Goal: Task Accomplishment & Management: Manage account settings

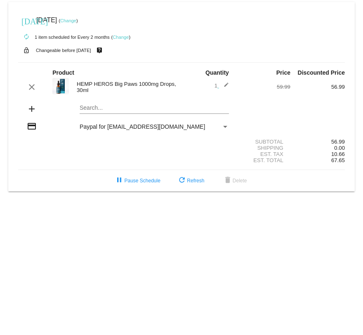
click at [123, 38] on link "Change" at bounding box center [121, 37] width 16 height 5
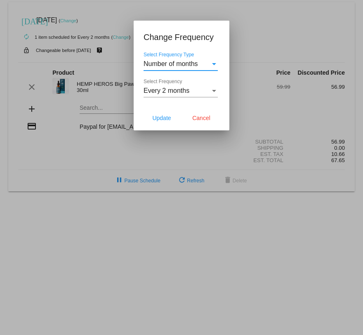
click at [215, 92] on div "Select Frequency" at bounding box center [213, 90] width 7 height 7
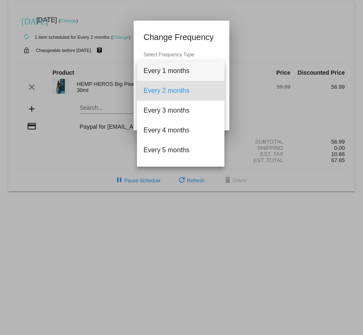
click at [171, 74] on span "Every 1 months" at bounding box center [180, 71] width 74 height 20
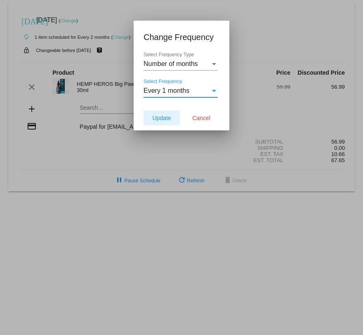
click at [155, 119] on span "Update" at bounding box center [161, 118] width 19 height 7
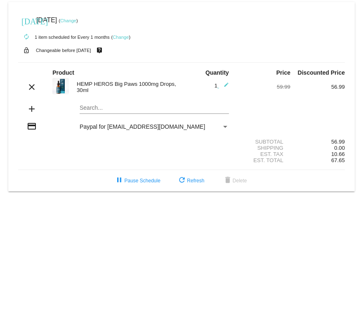
click at [162, 127] on span "Paypal for [EMAIL_ADDRESS][DOMAIN_NAME]" at bounding box center [142, 126] width 125 height 7
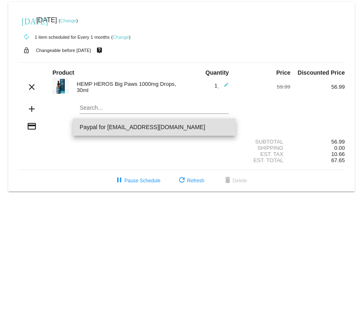
click at [42, 166] on div at bounding box center [181, 167] width 363 height 335
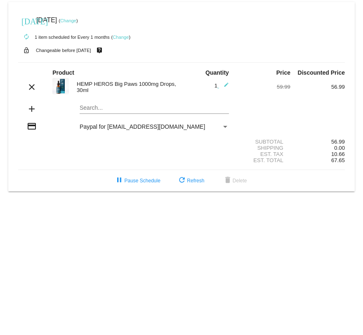
click at [76, 21] on link "Change" at bounding box center [68, 20] width 16 height 5
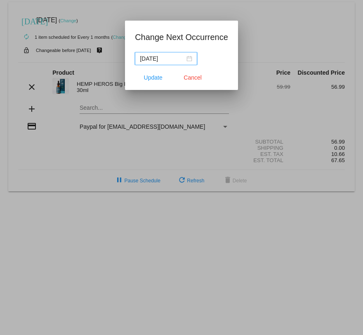
click at [182, 59] on div "2025-09-18" at bounding box center [166, 58] width 52 height 9
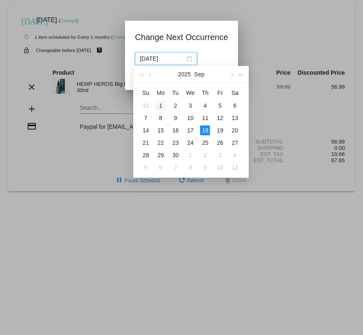
click at [160, 105] on div "1" at bounding box center [160, 106] width 10 height 10
type input "2025-09-01"
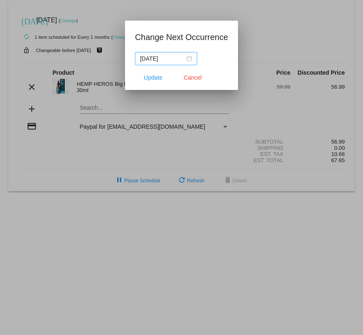
click at [183, 59] on div "2025-09-01" at bounding box center [166, 58] width 52 height 9
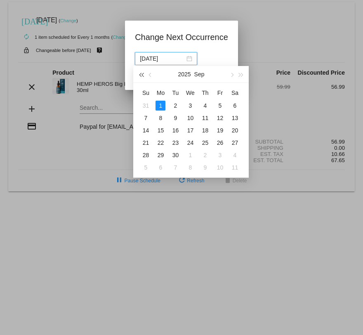
click at [143, 75] on span "button" at bounding box center [141, 75] width 4 height 4
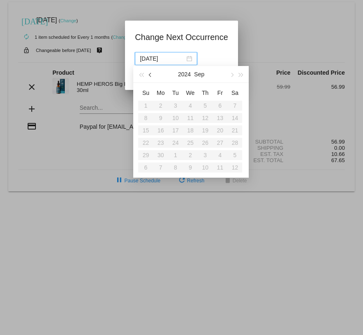
click at [153, 75] on span "button" at bounding box center [150, 75] width 4 height 4
click at [233, 77] on button "button" at bounding box center [231, 74] width 9 height 16
click at [241, 77] on button "button" at bounding box center [240, 74] width 9 height 16
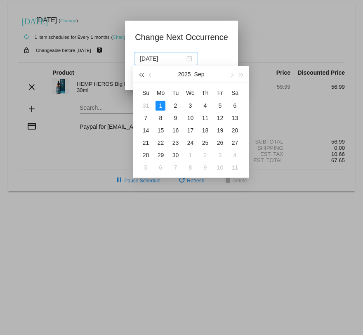
click at [141, 75] on span "button" at bounding box center [141, 75] width 4 height 4
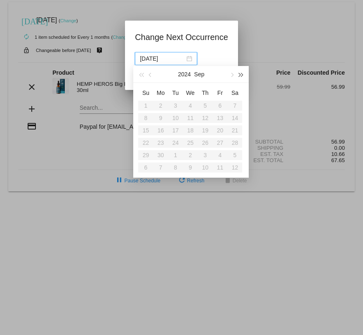
click at [241, 74] on span "button" at bounding box center [241, 75] width 4 height 4
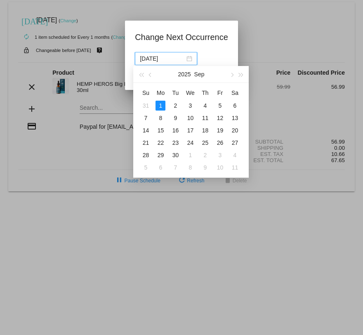
click at [161, 104] on div "1" at bounding box center [160, 106] width 10 height 10
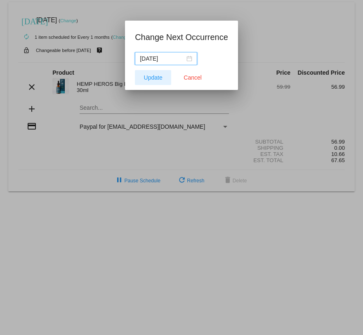
click at [150, 79] on span "Update" at bounding box center [153, 77] width 19 height 7
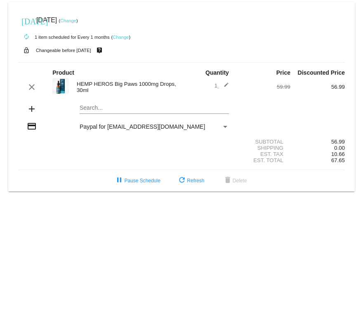
click at [225, 127] on div "Payment Method" at bounding box center [225, 127] width 4 height 2
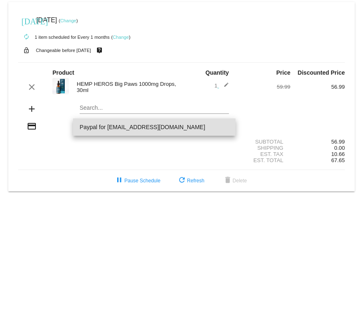
click at [103, 159] on div at bounding box center [181, 167] width 363 height 335
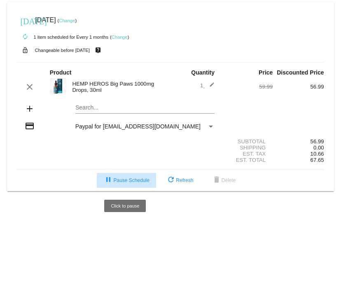
click at [134, 180] on span "pause Pause Schedule" at bounding box center [126, 181] width 46 height 6
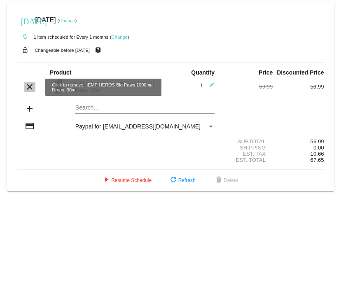
click at [31, 89] on mat-icon "clear" at bounding box center [30, 87] width 10 height 10
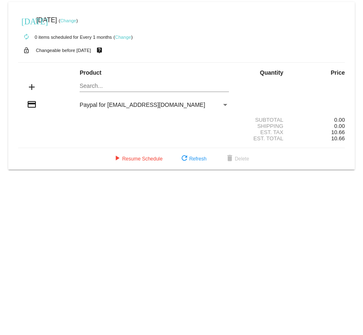
click at [224, 103] on div "Payment Method" at bounding box center [224, 104] width 7 height 7
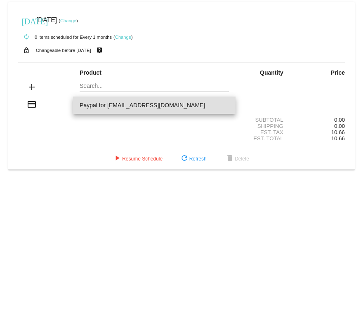
click at [30, 103] on div at bounding box center [181, 167] width 363 height 335
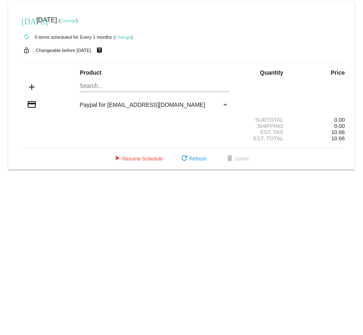
click at [104, 106] on span "Paypal for [EMAIL_ADDRESS][DOMAIN_NAME]" at bounding box center [142, 104] width 125 height 7
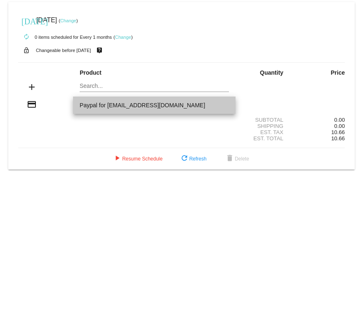
click at [104, 106] on span "Paypal for [EMAIL_ADDRESS][DOMAIN_NAME]" at bounding box center [154, 104] width 149 height 17
